Goal: Task Accomplishment & Management: Use online tool/utility

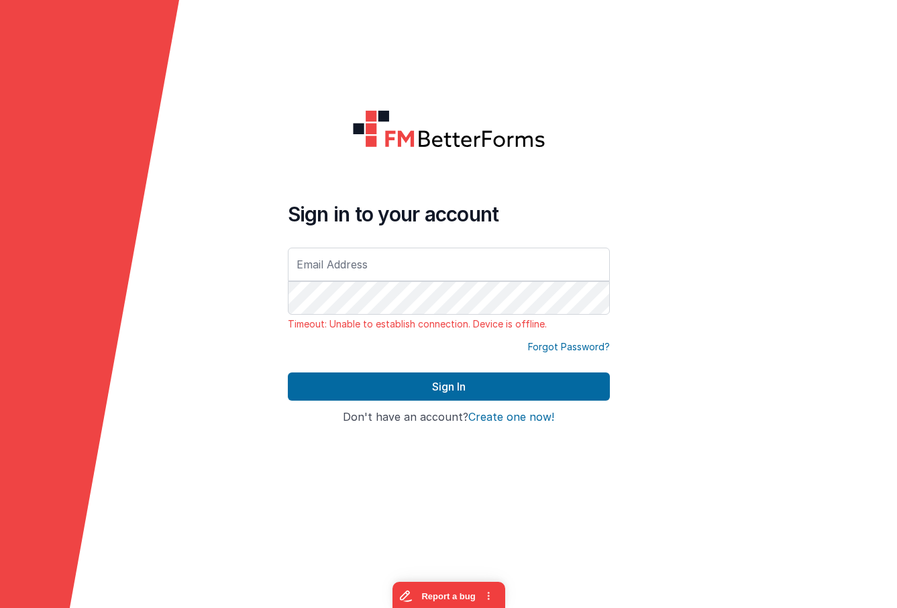
drag, startPoint x: 156, startPoint y: 170, endPoint x: 163, endPoint y: 167, distance: 7.9
click at [156, 170] on icon at bounding box center [89, 304] width 179 height 608
click at [448, 251] on input "text" at bounding box center [449, 265] width 322 height 34
type input "[EMAIL_ADDRESS][DOMAIN_NAME]"
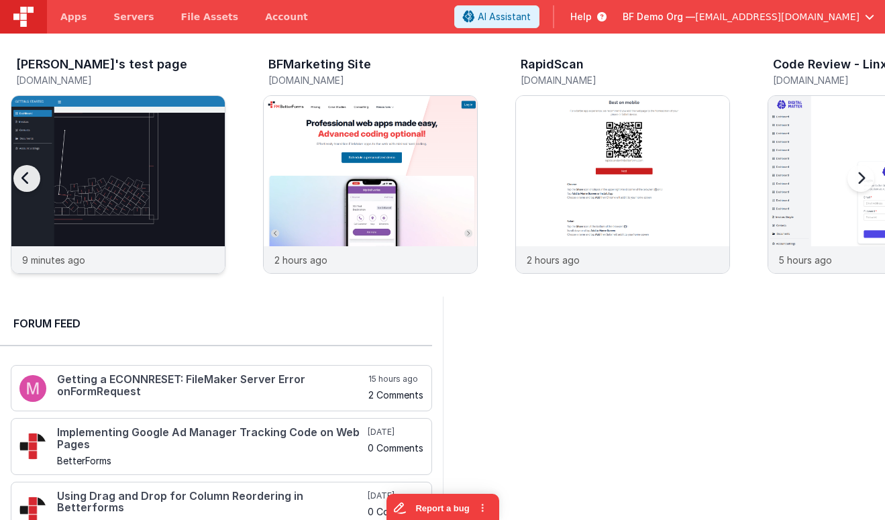
click at [142, 144] on img at bounding box center [117, 202] width 213 height 213
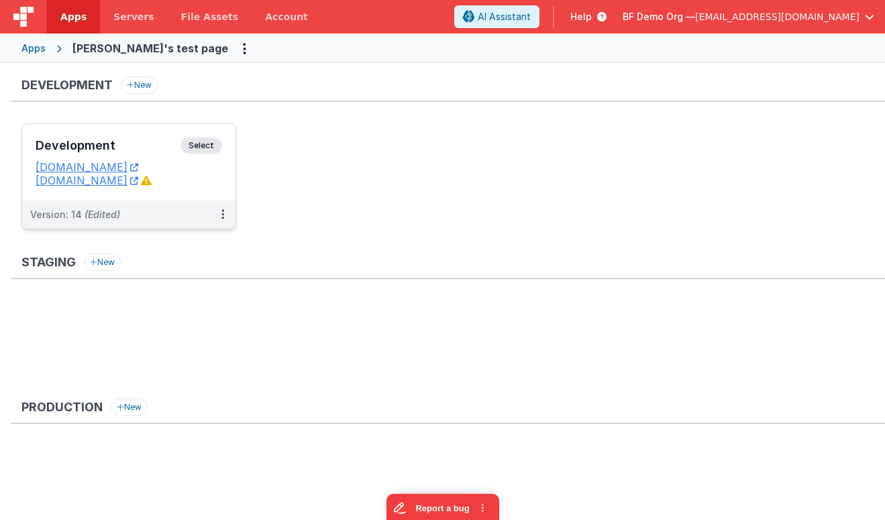
click at [193, 144] on span "Select" at bounding box center [202, 146] width 42 height 16
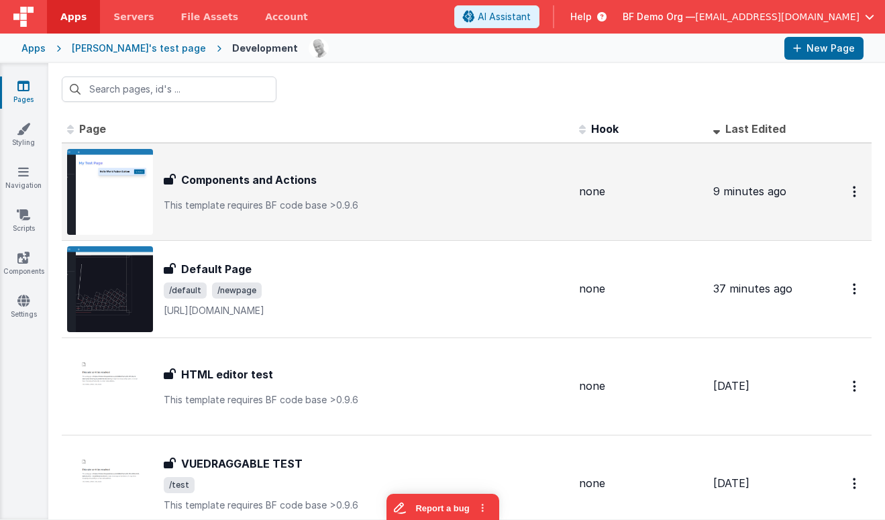
click at [353, 181] on div "Components and Actions" at bounding box center [366, 180] width 405 height 16
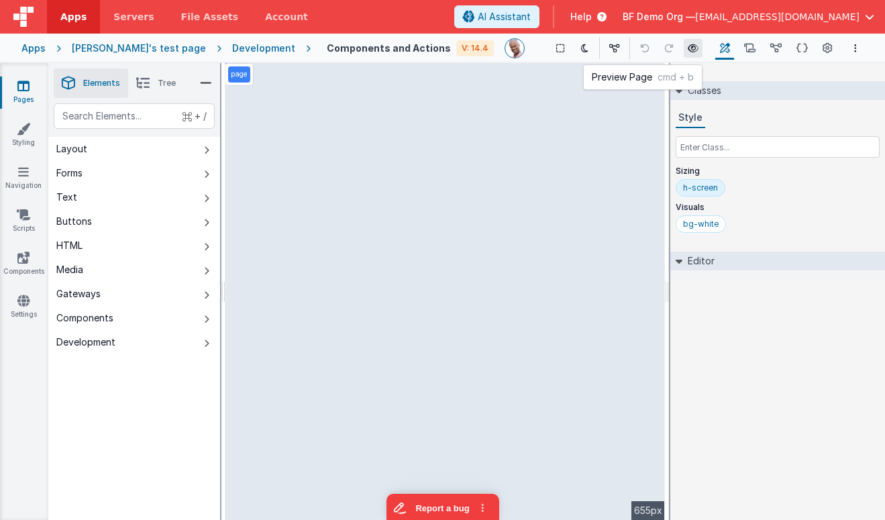
click at [688, 51] on icon at bounding box center [693, 48] width 11 height 9
